Goal: Task Accomplishment & Management: Manage account settings

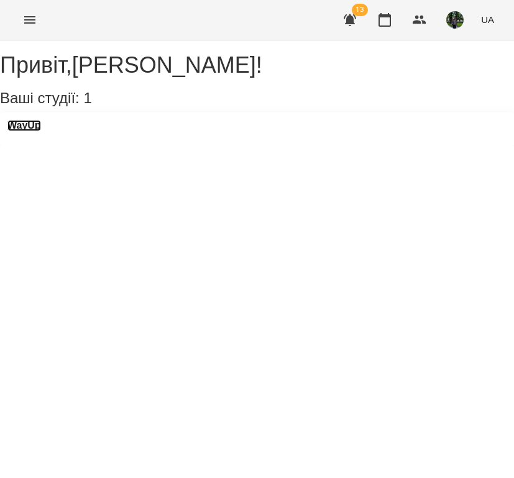
click at [41, 131] on h3 "WayUp" at bounding box center [24, 125] width 34 height 11
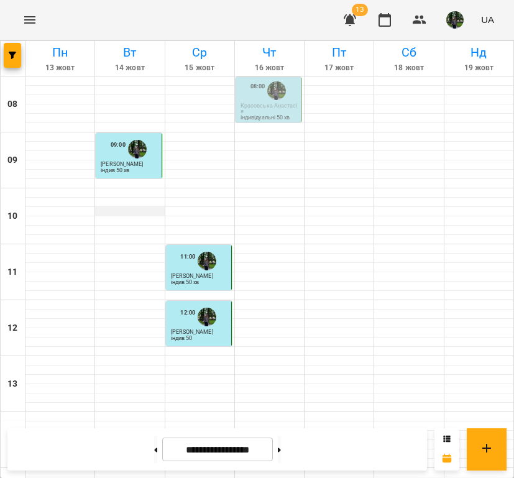
scroll to position [422, 0]
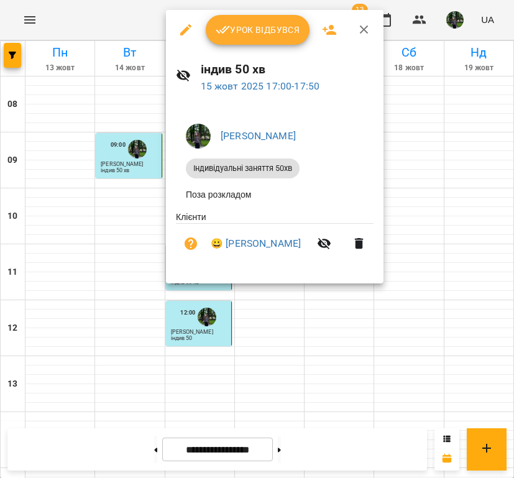
click at [246, 44] on button "Урок відбувся" at bounding box center [258, 30] width 104 height 30
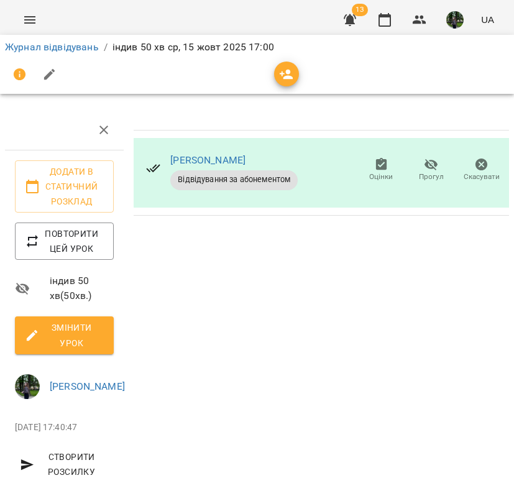
click at [55, 336] on span "Змінити урок" at bounding box center [64, 335] width 79 height 30
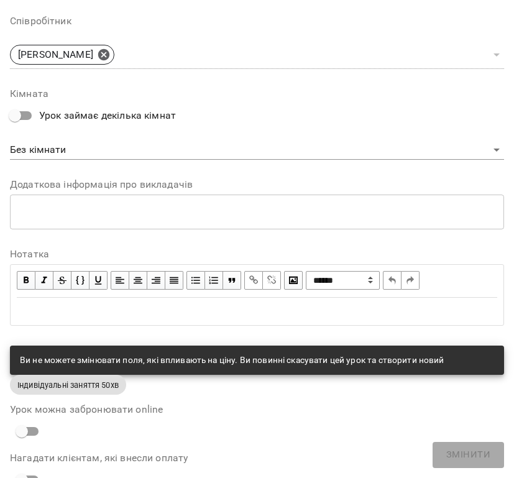
scroll to position [601, 0]
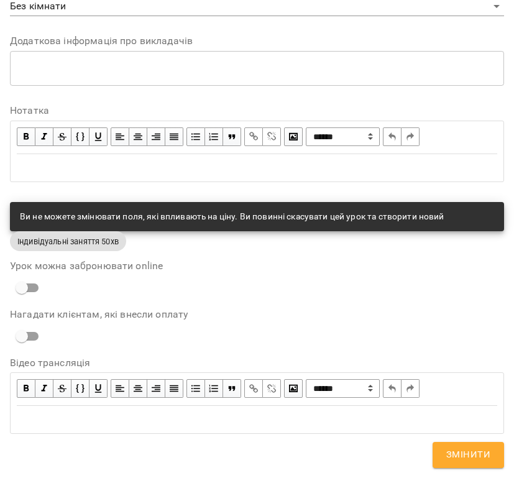
click at [139, 160] on div "Edit text" at bounding box center [257, 167] width 481 height 15
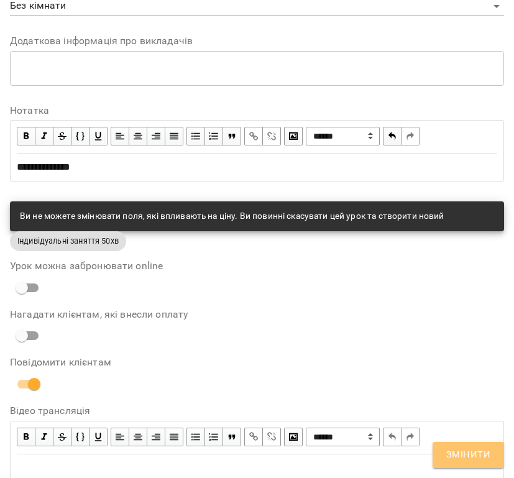
click at [480, 448] on span "Змінити" at bounding box center [469, 455] width 44 height 16
